Goal: Communication & Community: Answer question/provide support

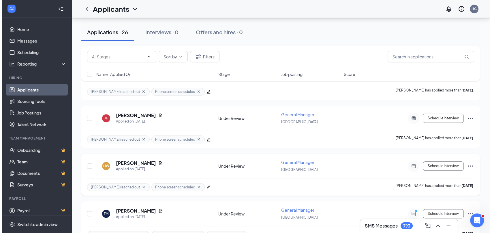
scroll to position [512, 0]
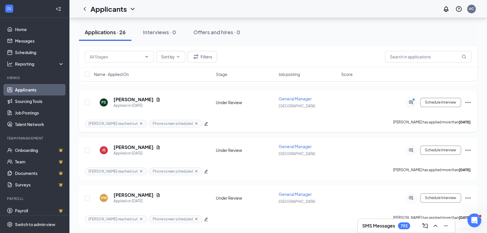
click at [411, 98] on icon "PrimaryDot" at bounding box center [414, 100] width 7 height 5
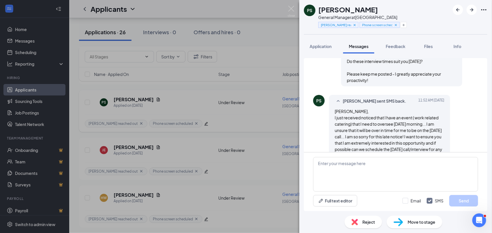
scroll to position [546, 0]
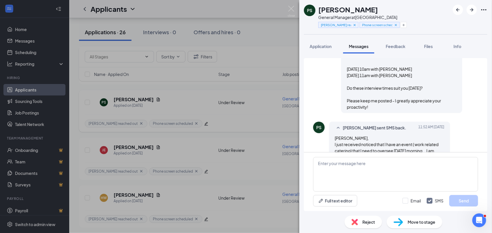
scroll to position [546, 0]
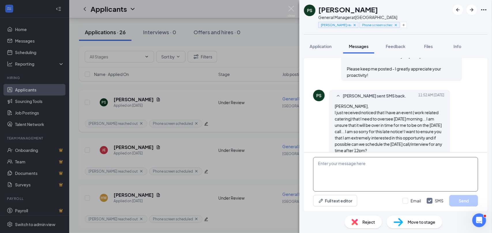
click at [356, 164] on textarea at bounding box center [395, 174] width 165 height 35
click at [352, 162] on textarea at bounding box center [395, 174] width 165 height 35
type textarea "No problem! I will coordinate with the team!"
click at [458, 202] on button "Send" at bounding box center [463, 201] width 29 height 12
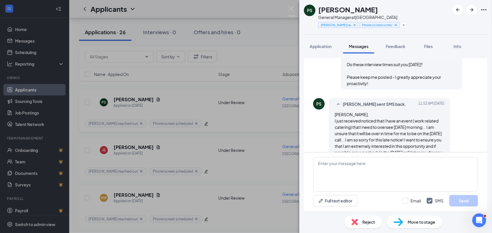
scroll to position [633, 0]
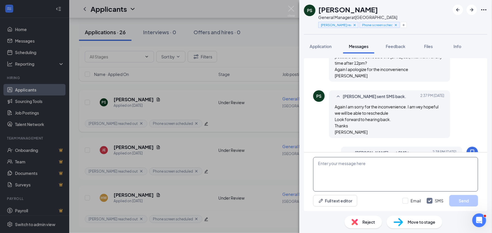
click at [347, 167] on textarea at bounding box center [395, 174] width 165 height 35
click at [398, 164] on textarea "Thanks for your patience as I am cathicng up on my inbox. I'll have an update f…" at bounding box center [395, 174] width 165 height 35
click at [386, 165] on textarea "Thanks for your patience as I am cathicng up on my inbox. I'll have an update f…" at bounding box center [395, 174] width 165 height 35
click at [330, 171] on textarea "Thanks for your patience as I am catching up on my inbox. I'll have an update f…" at bounding box center [395, 174] width 165 height 35
click at [425, 166] on textarea "Thanks for your patience as I am catching up on my inbox. I'll have an update f…" at bounding box center [395, 174] width 165 height 35
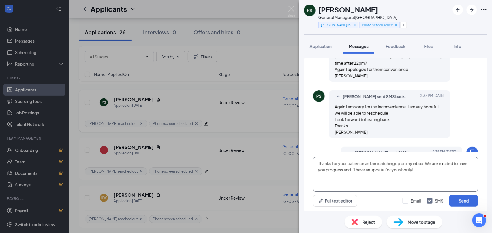
click at [355, 169] on textarea "Thanks for your patience as I am catching up on my inbox. We are excited to hav…" at bounding box center [395, 174] width 165 height 35
type textarea "Thanks for your patience as I am catching up on my inbox. We are excited to hav…"
click at [461, 201] on button "Send" at bounding box center [463, 201] width 29 height 12
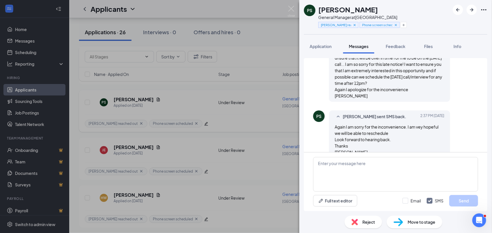
scroll to position [677, 0]
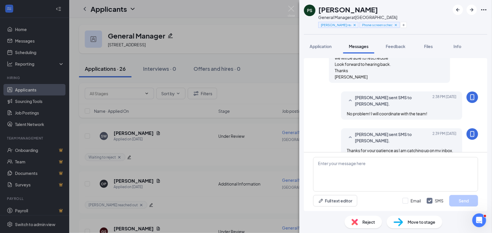
scroll to position [571, 0]
click at [342, 172] on textarea at bounding box center [395, 174] width 165 height 35
type textarea "p"
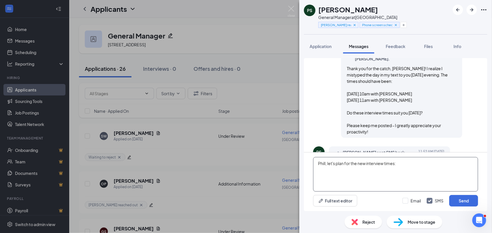
scroll to position [347, 0]
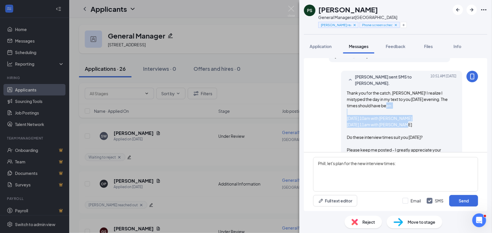
drag, startPoint x: 412, startPoint y: 116, endPoint x: 341, endPoint y: 105, distance: 71.9
click at [341, 105] on div "Hannah Corbin sent SMS to Phill Sykes. Today 10:51 AM Thank you for the catch, …" at bounding box center [401, 117] width 121 height 92
copy span "Friday 10/17 at 10am with Haley Friday 10/17 at 11am with Dionis"
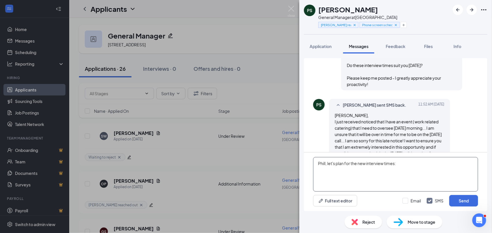
scroll to position [475, 0]
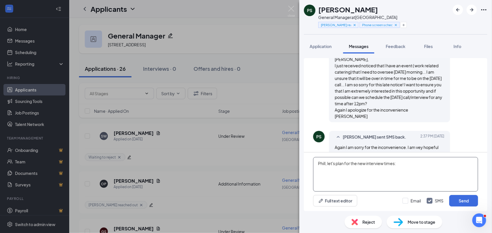
click at [404, 169] on textarea "Phill, let's plan for the new interview times:" at bounding box center [395, 174] width 165 height 35
paste textarea "Friday 10/17 at 10am with Haley Friday 10/17 at 11am with Dionis"
drag, startPoint x: 350, startPoint y: 176, endPoint x: 379, endPoint y: 173, distance: 28.9
click at [379, 173] on textarea "Phill, let's plan for the new interview times: Friday 10/17 at 10am with Haley …" at bounding box center [395, 174] width 165 height 35
drag, startPoint x: 383, startPoint y: 183, endPoint x: 347, endPoint y: 184, distance: 36.6
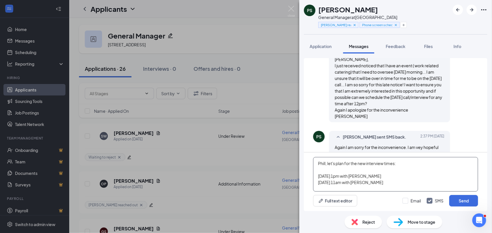
click at [347, 184] on textarea "Phill, let's plan for the new interview times: Friday 10/17 at 1pm with Dionis …" at bounding box center [395, 174] width 165 height 35
click at [317, 179] on textarea "Phill, let's plan for the new interview times: Friday 10/17 at 1pm with Dionis …" at bounding box center [395, 174] width 165 height 35
click at [370, 178] on textarea "Phill, let's plan for the new interview times: Friday 10/17 at 1pm with Dionis …" at bounding box center [395, 174] width 165 height 35
click at [367, 181] on textarea "Phill, let's plan for the new interview times: Friday 10/17 at 1pm with Dionis …" at bounding box center [395, 174] width 165 height 35
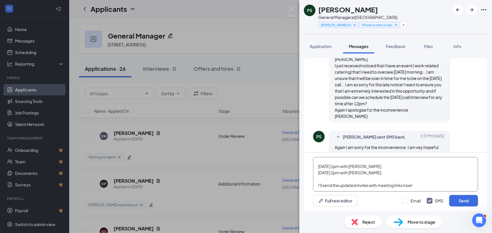
click at [371, 177] on textarea "Phill, let's plan for the new interview times: Friday 10/17 at 1pm with Dionis …" at bounding box center [395, 174] width 165 height 35
type textarea "Phill, let's plan for the new interview times: Friday 10/17 at 1pm with Dionis …"
click at [467, 199] on button "Send" at bounding box center [463, 201] width 29 height 12
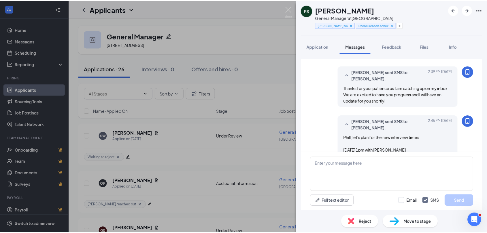
scroll to position [634, 0]
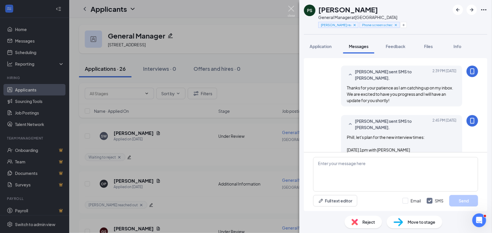
click at [288, 6] on img at bounding box center [291, 11] width 7 height 11
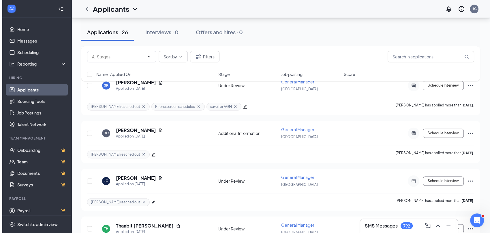
scroll to position [640, 0]
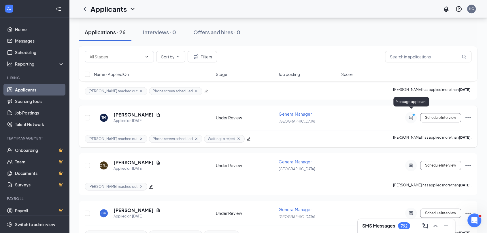
click at [410, 116] on icon "ActiveChat" at bounding box center [410, 118] width 7 height 5
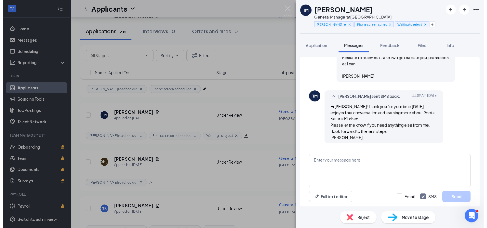
scroll to position [442, 0]
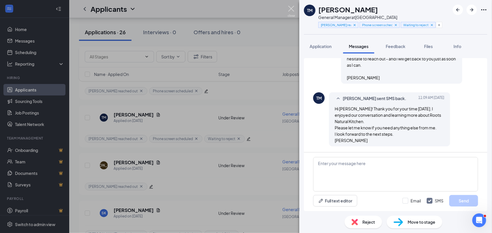
click at [289, 9] on img at bounding box center [291, 11] width 7 height 11
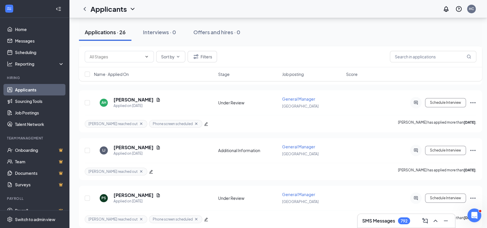
scroll to position [448, 0]
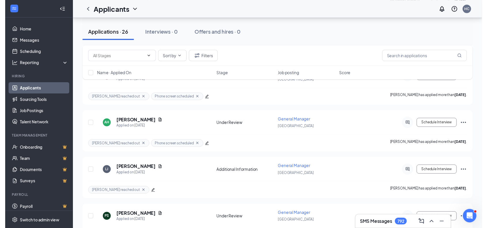
scroll to position [384, 0]
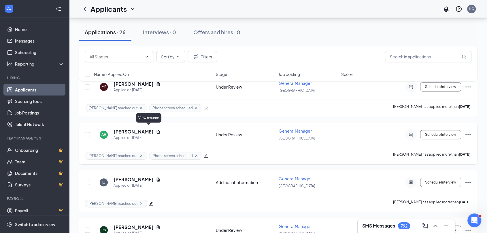
click at [156, 130] on icon "Document" at bounding box center [158, 132] width 5 height 5
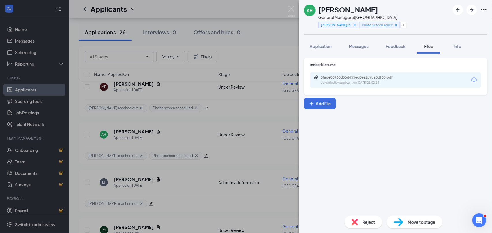
click at [371, 86] on div "5fade83968d56d655ed0ea2c7ca5df38.pdf Uploaded by applicant on Oct 10, 2025 at 2…" at bounding box center [395, 80] width 171 height 15
click at [371, 85] on div "Uploaded by applicant on Oct 10, 2025 at 21:02:15" at bounding box center [363, 83] width 86 height 5
click at [291, 6] on img at bounding box center [291, 11] width 7 height 11
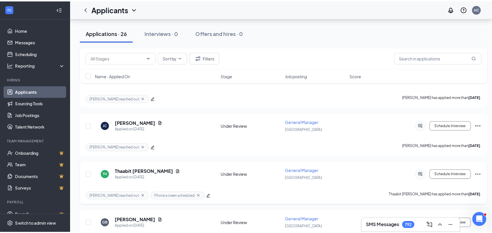
scroll to position [832, 0]
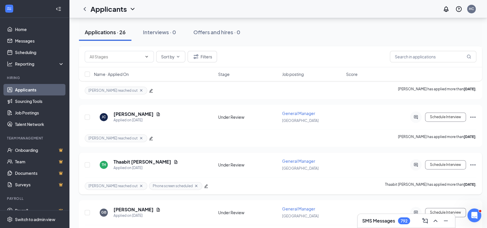
click at [416, 159] on div at bounding box center [416, 165] width 12 height 12
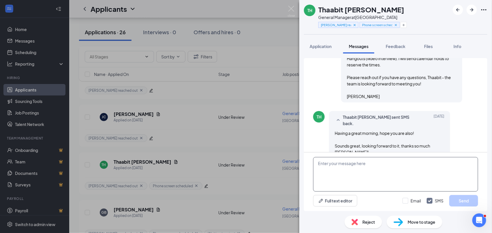
scroll to position [466, 0]
click at [346, 167] on textarea at bounding box center [395, 174] width 165 height 35
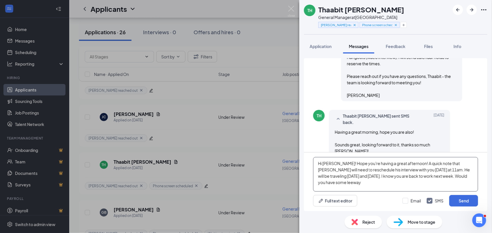
type textarea "Hi Thaabit! Hope you're having a great afternoon! A quick note that Peter will …"
